Goal: Feedback & Contribution: Leave review/rating

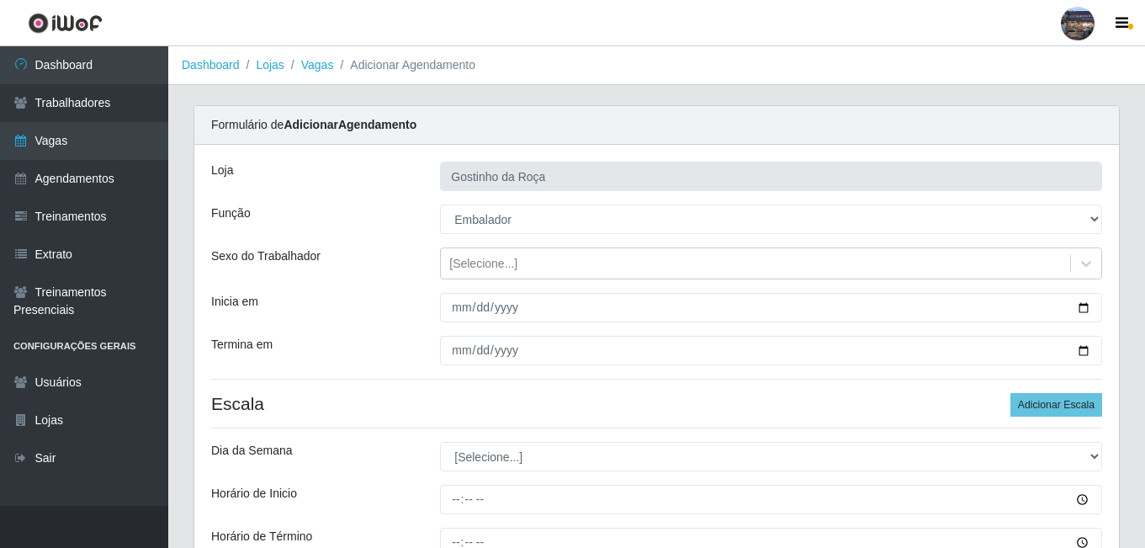
select select "1"
click at [200, 63] on link "Dashboard" at bounding box center [211, 64] width 58 height 13
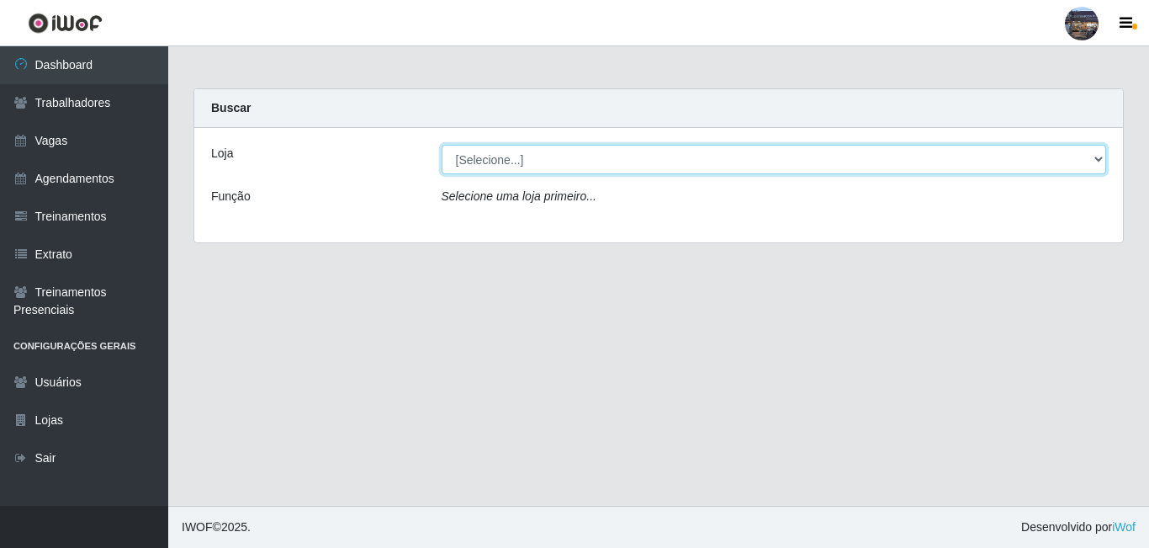
click at [1097, 163] on select "[Selecione...] Gostinho da Roça" at bounding box center [774, 159] width 665 height 29
select select "303"
click at [442, 145] on select "[Selecione...] Gostinho da Roça" at bounding box center [774, 159] width 665 height 29
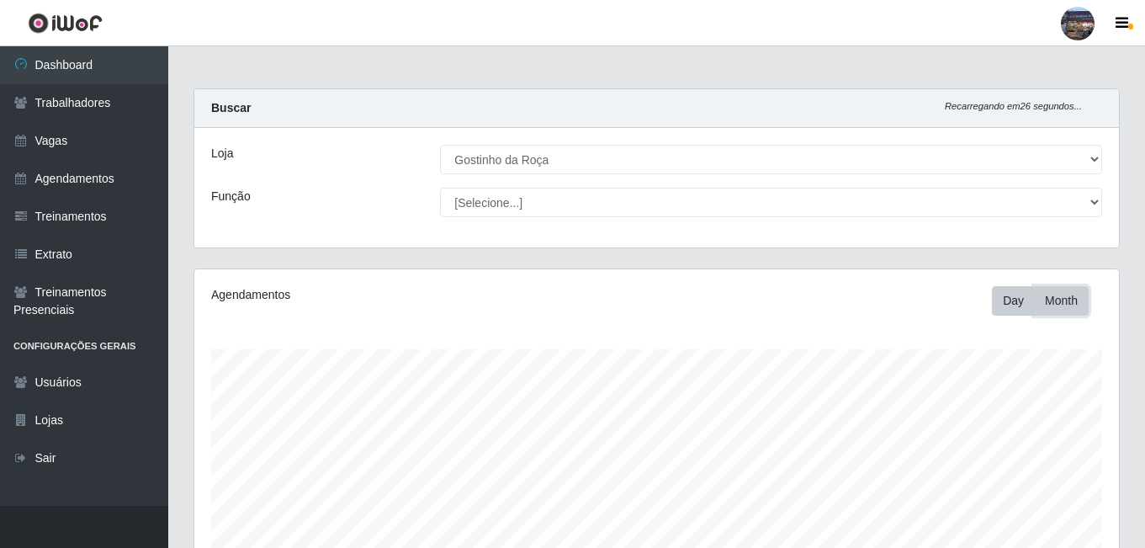
click at [1058, 296] on button "Month" at bounding box center [1061, 300] width 55 height 29
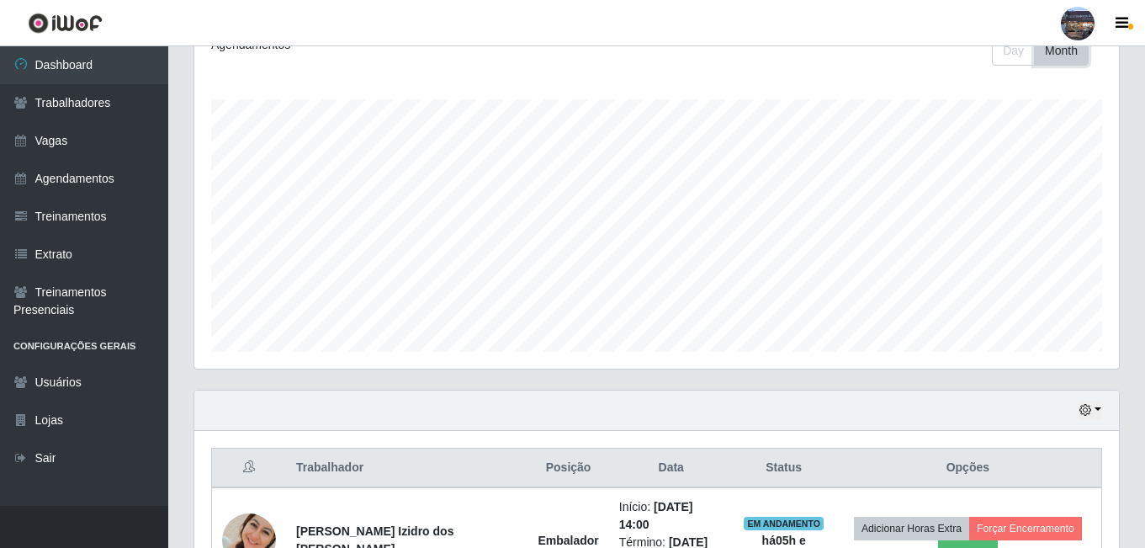
scroll to position [252, 0]
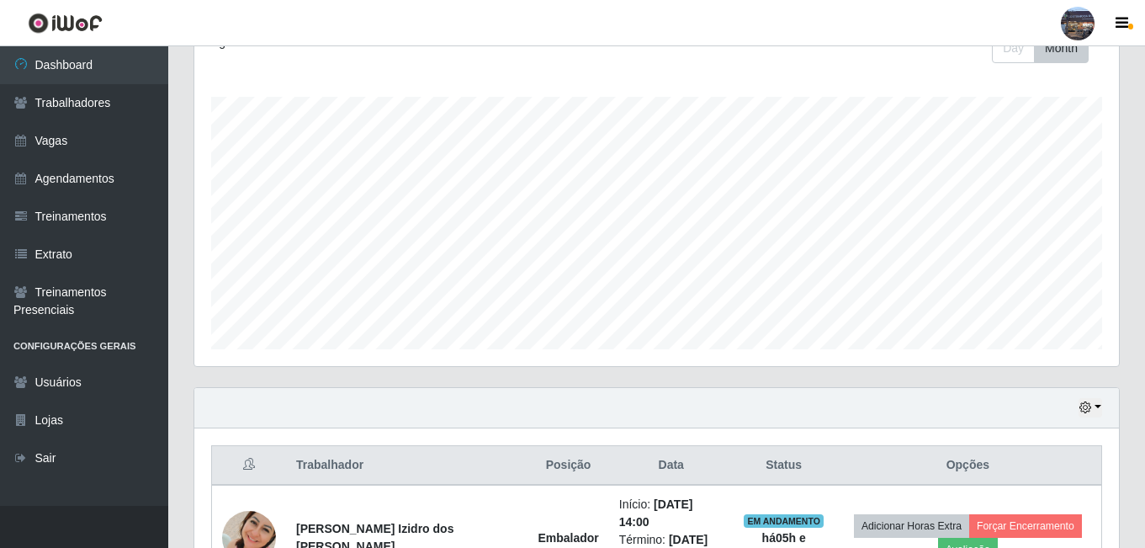
drag, startPoint x: 1126, startPoint y: 339, endPoint x: 1129, endPoint y: 264, distance: 75.0
click at [1129, 268] on div "Agendamentos Day Month" at bounding box center [657, 201] width 952 height 371
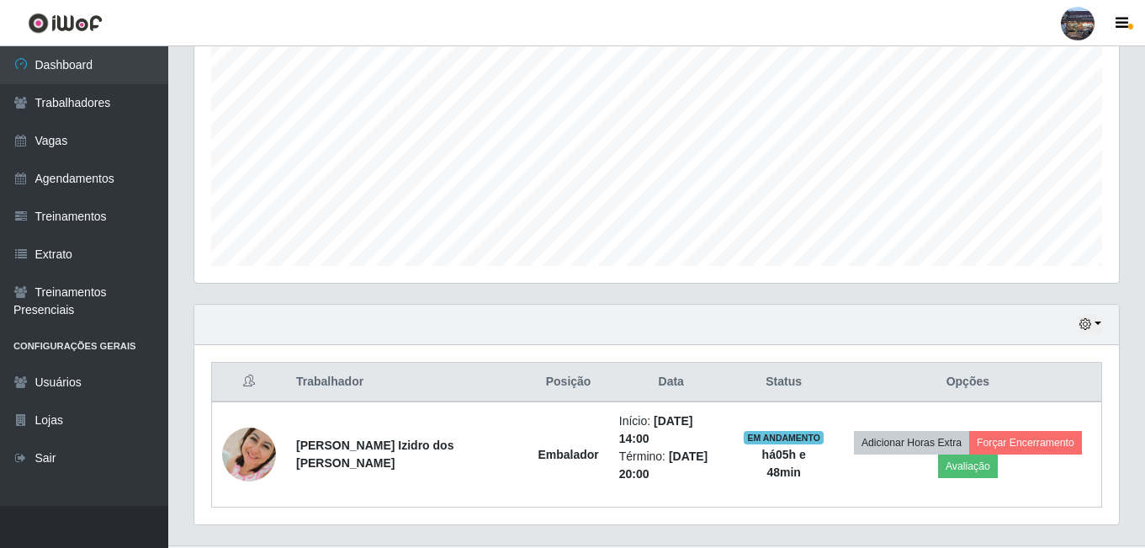
scroll to position [345, 0]
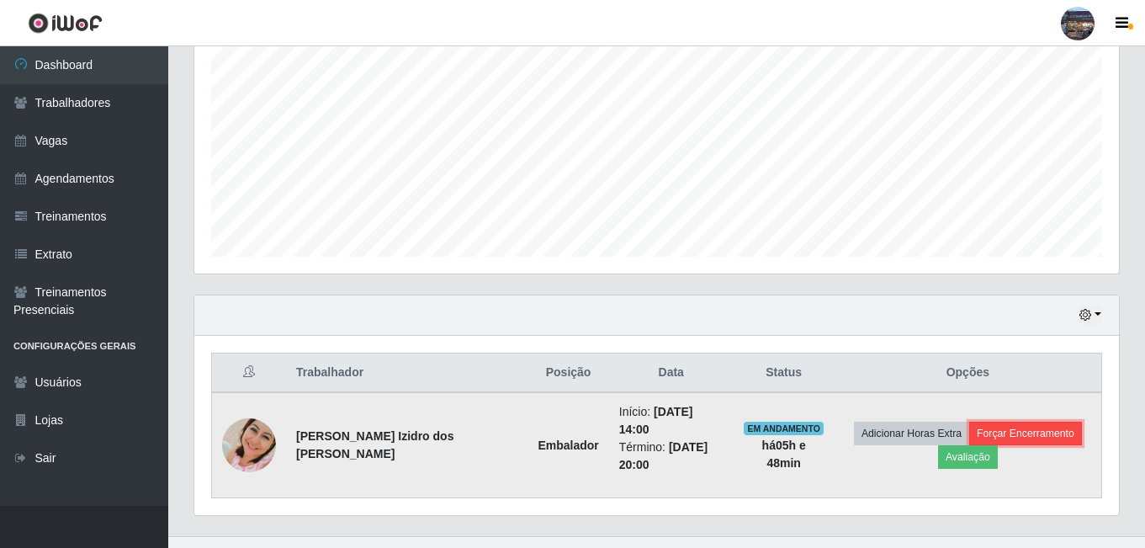
click at [969, 425] on button "Forçar Encerramento" at bounding box center [1025, 434] width 113 height 24
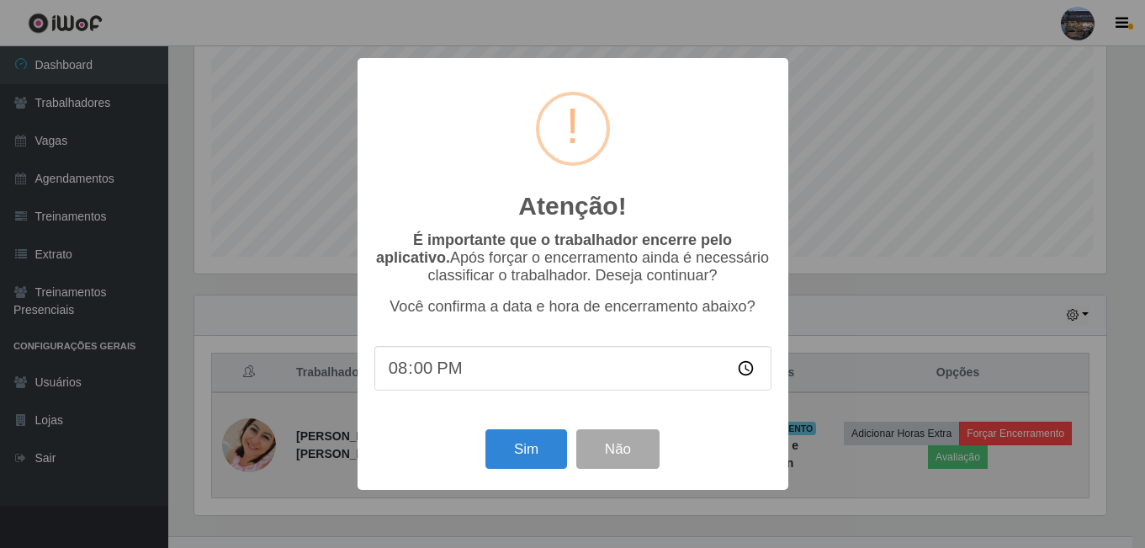
scroll to position [349, 916]
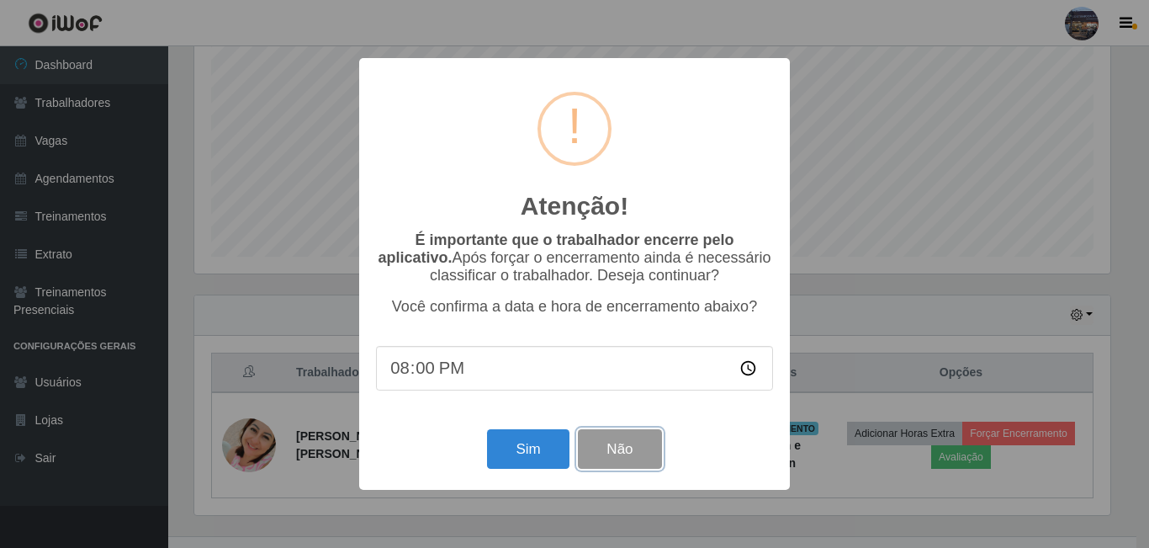
click at [622, 453] on button "Não" at bounding box center [619, 449] width 83 height 40
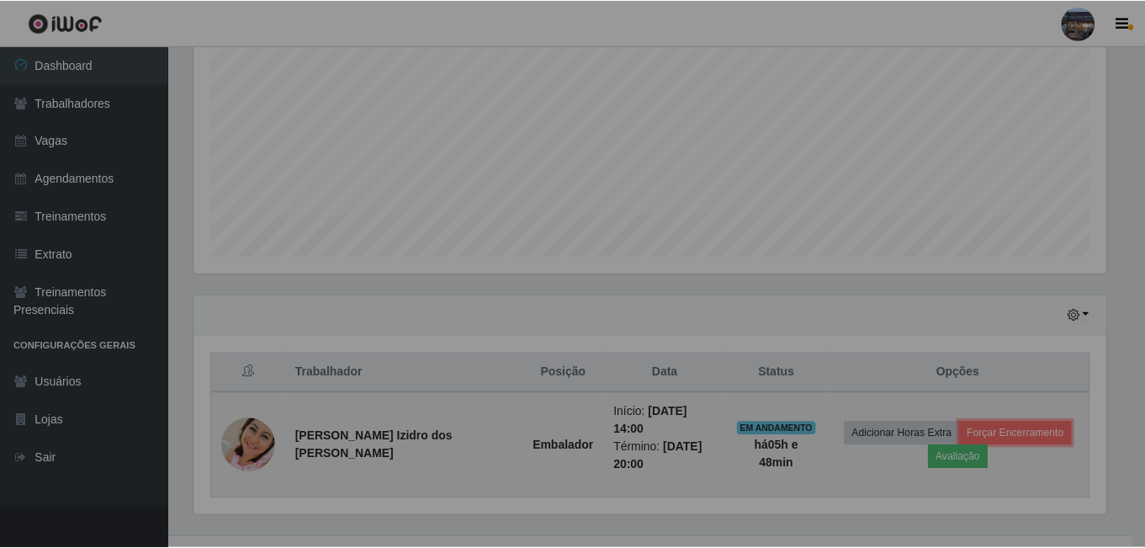
scroll to position [349, 925]
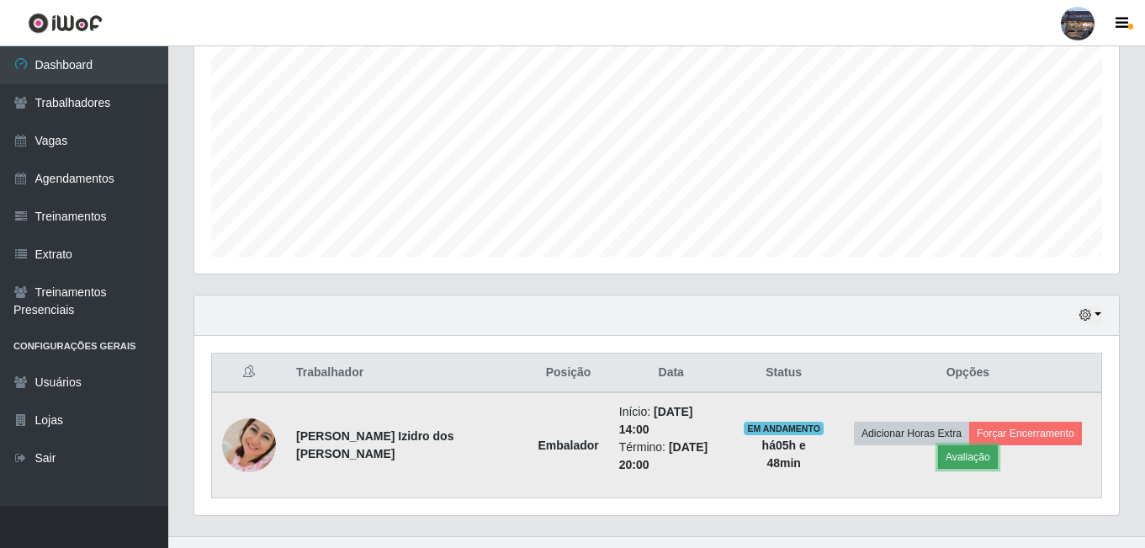
click at [998, 445] on button "Avaliação" at bounding box center [968, 457] width 60 height 24
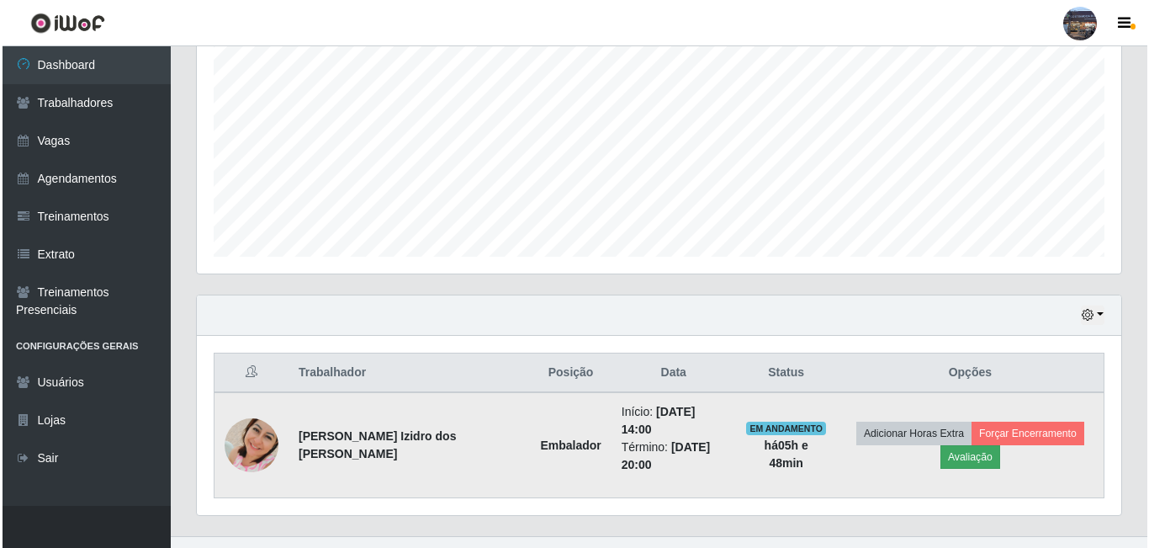
scroll to position [349, 916]
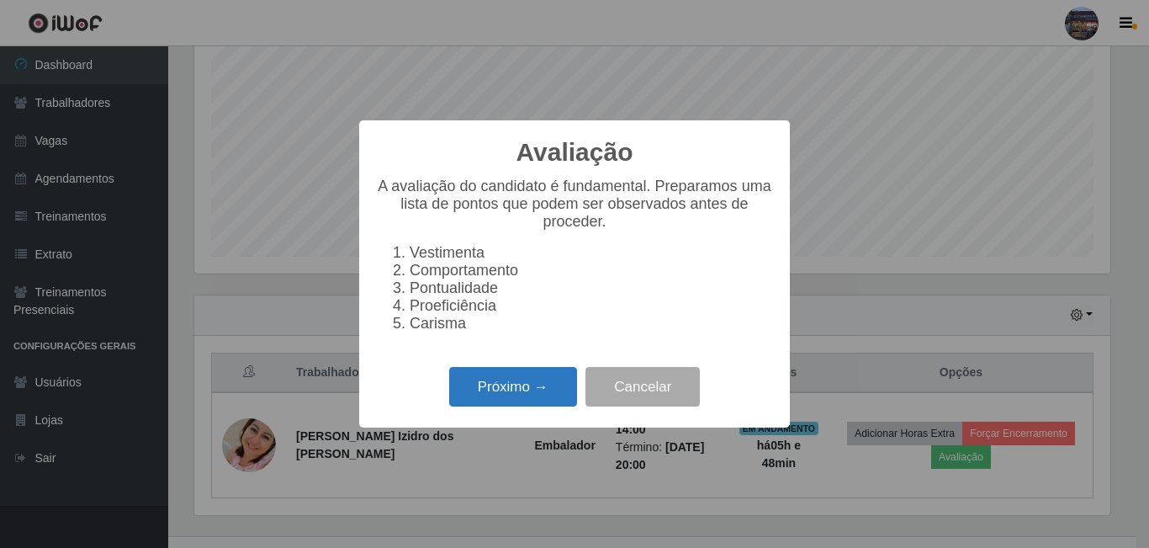
click at [490, 388] on button "Próximo →" at bounding box center [513, 387] width 128 height 40
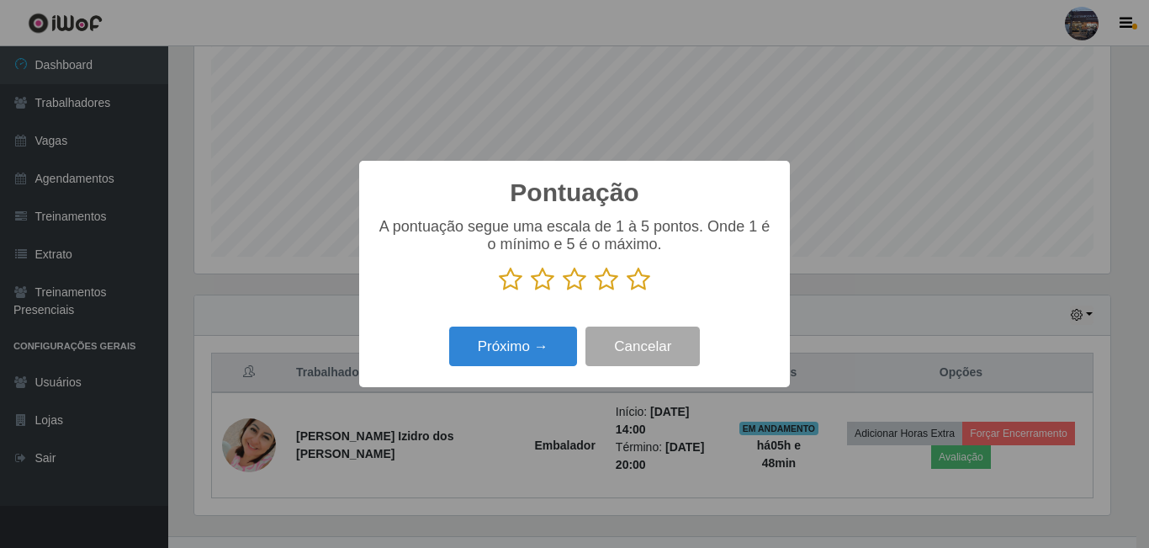
click at [570, 282] on icon at bounding box center [575, 279] width 24 height 25
click at [563, 292] on input "radio" at bounding box center [563, 292] width 0 height 0
click at [554, 342] on button "Próximo →" at bounding box center [513, 346] width 128 height 40
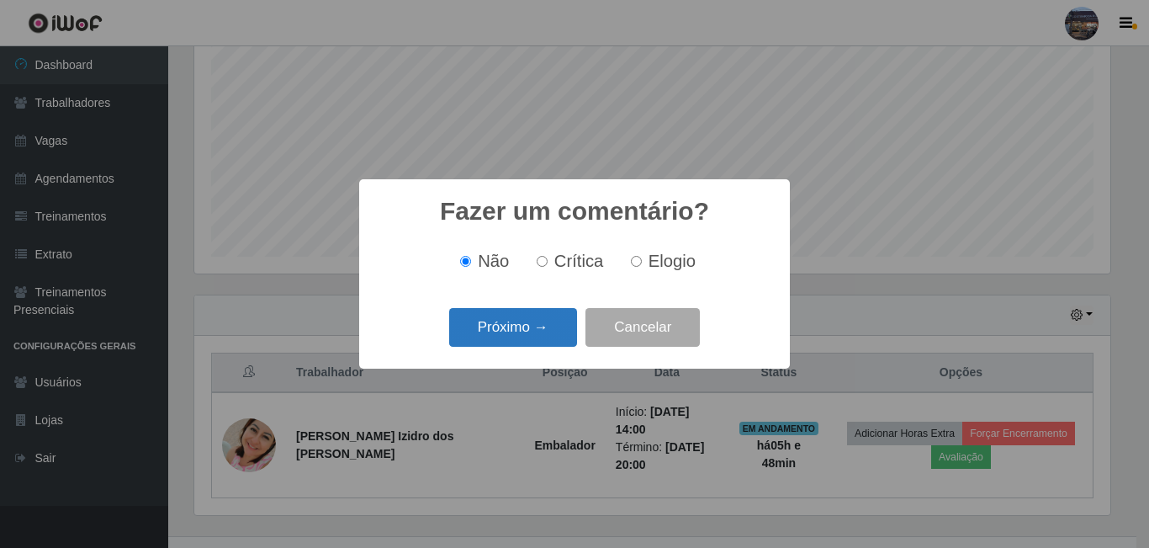
click at [487, 320] on button "Próximo →" at bounding box center [513, 328] width 128 height 40
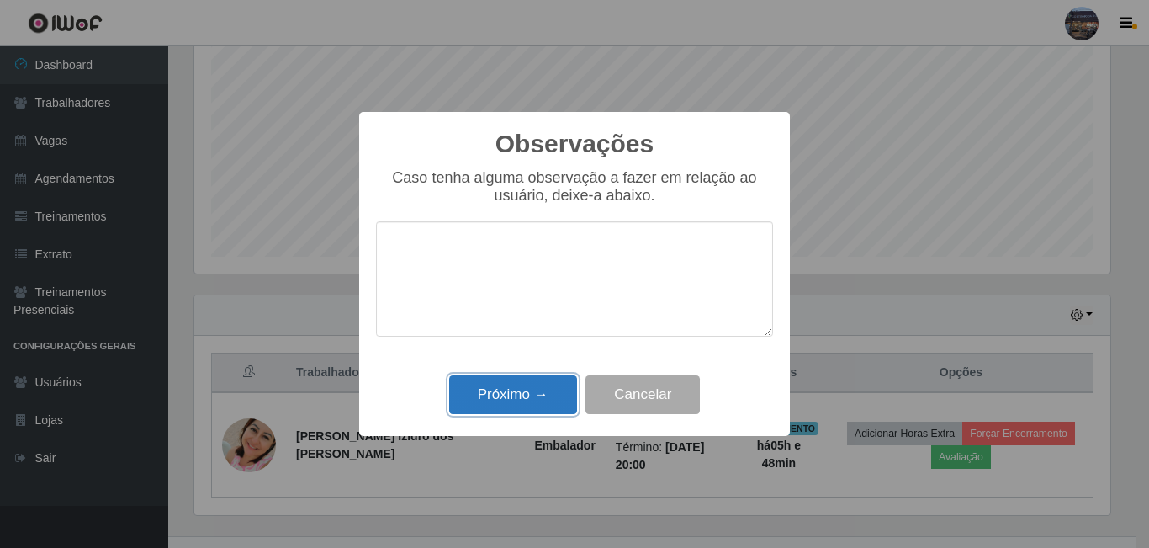
click at [543, 391] on button "Próximo →" at bounding box center [513, 395] width 128 height 40
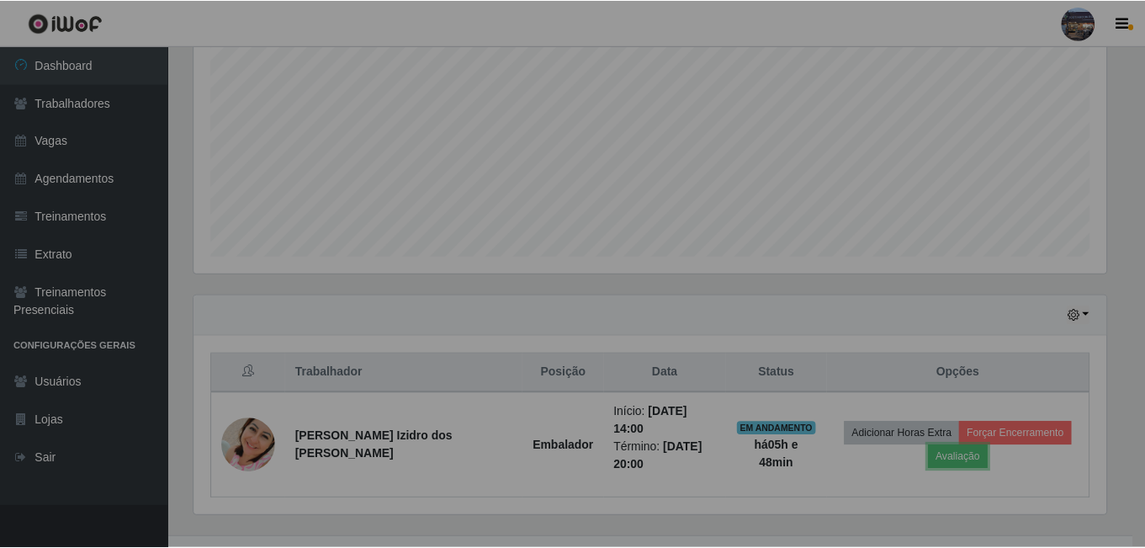
scroll to position [349, 925]
